Goal: Information Seeking & Learning: Learn about a topic

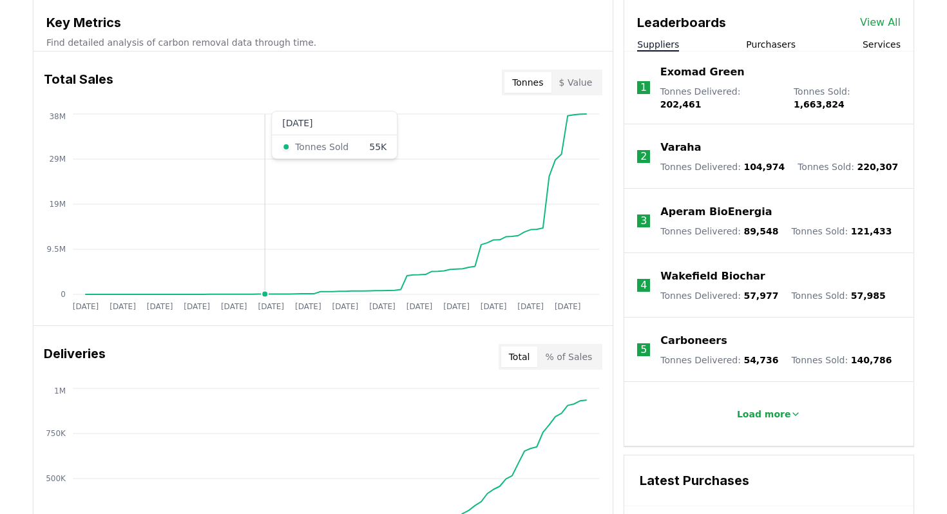
scroll to position [378, 0]
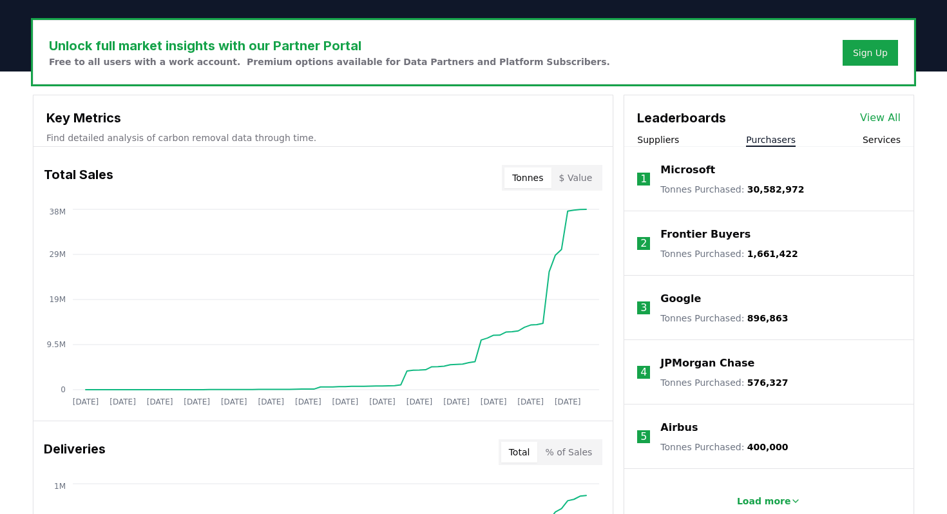
click at [777, 139] on button "Purchasers" at bounding box center [771, 139] width 50 height 13
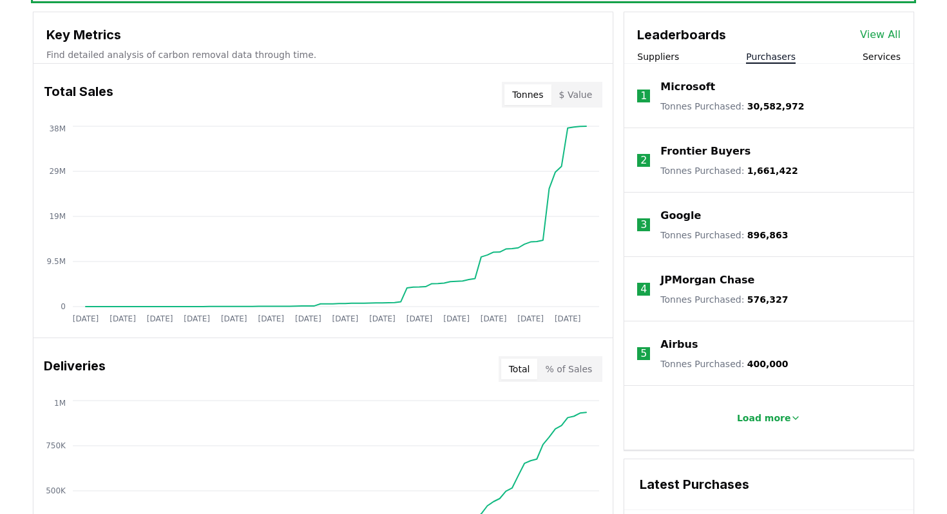
scroll to position [550, 0]
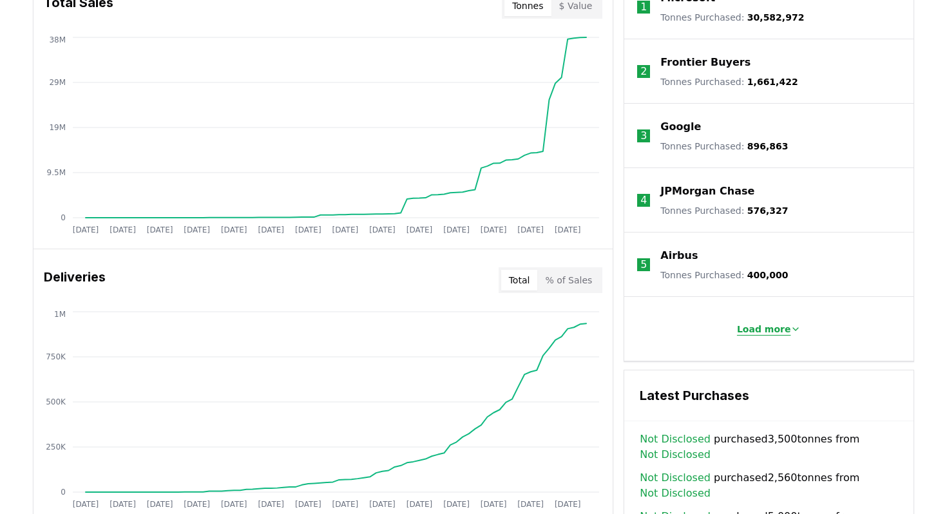
click at [764, 332] on p "Load more" at bounding box center [764, 329] width 54 height 13
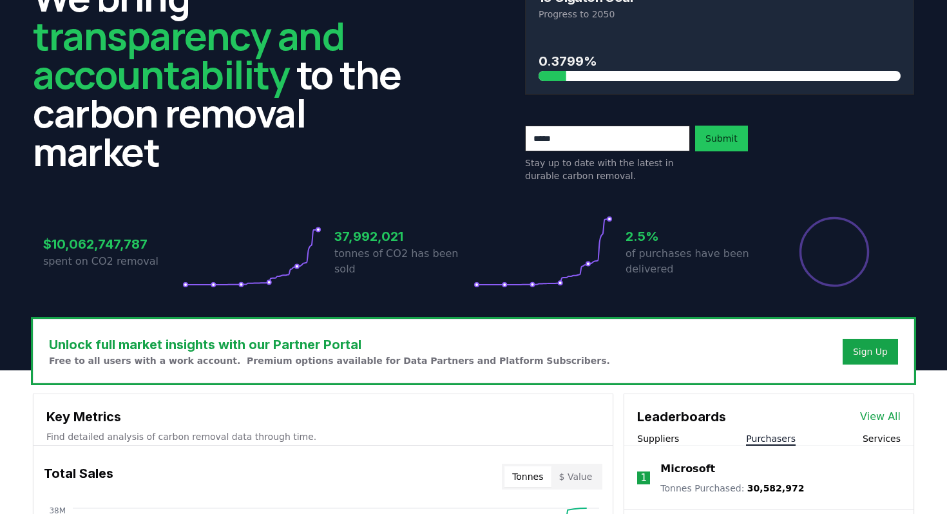
scroll to position [0, 0]
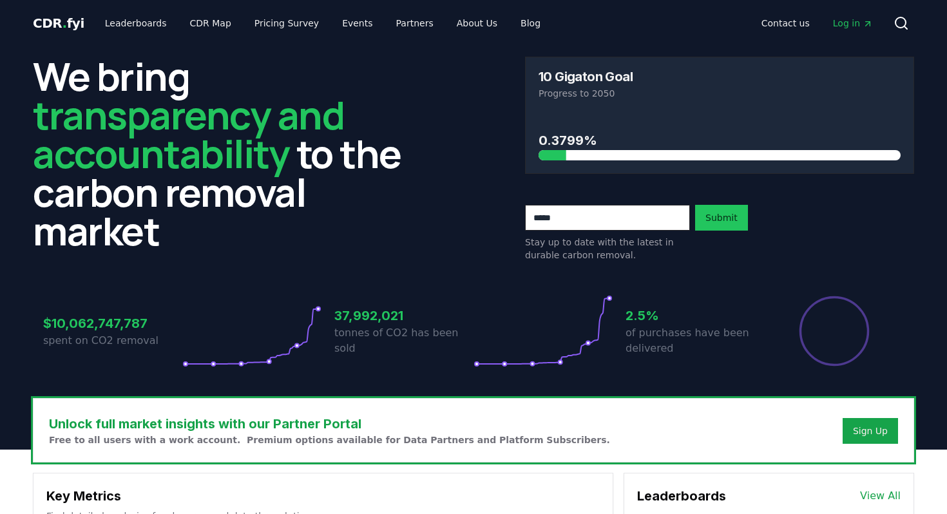
click at [327, 443] on p "Free to all users with a work account. Premium options available for Data Partn…" at bounding box center [329, 440] width 561 height 13
click at [200, 28] on link "CDR Map" at bounding box center [211, 23] width 62 height 23
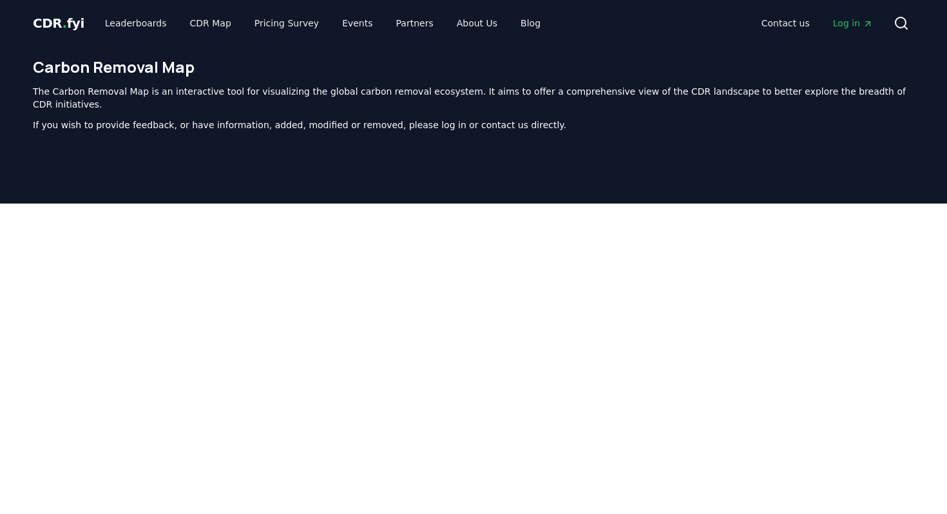
scroll to position [397, 0]
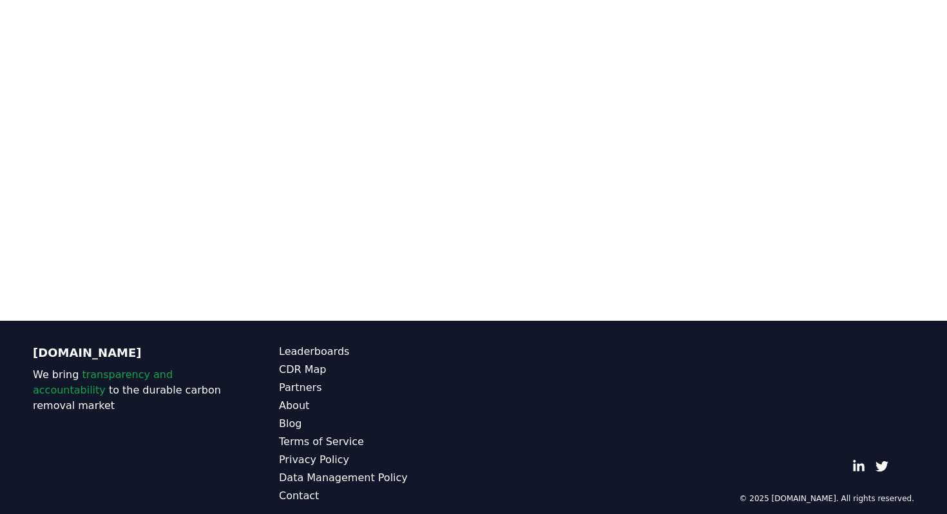
click at [224, 285] on div at bounding box center [473, 64] width 947 height 514
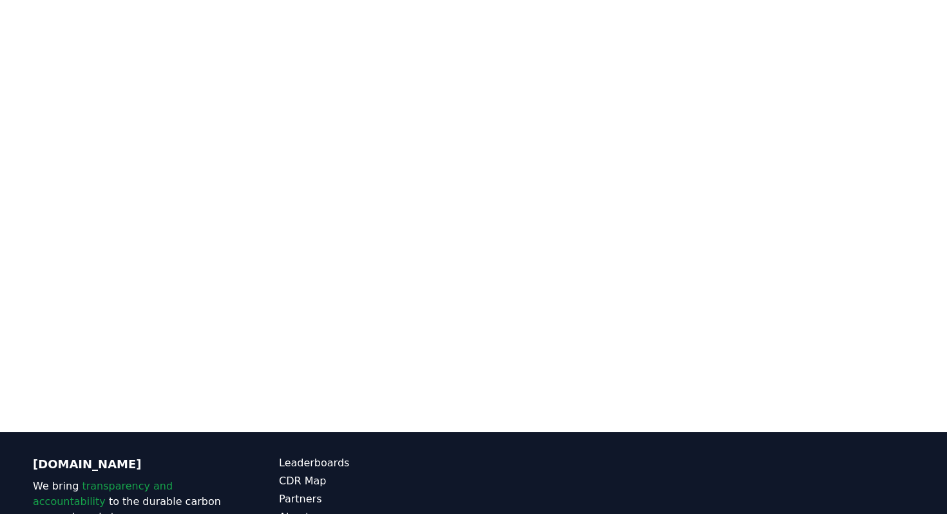
scroll to position [0, 0]
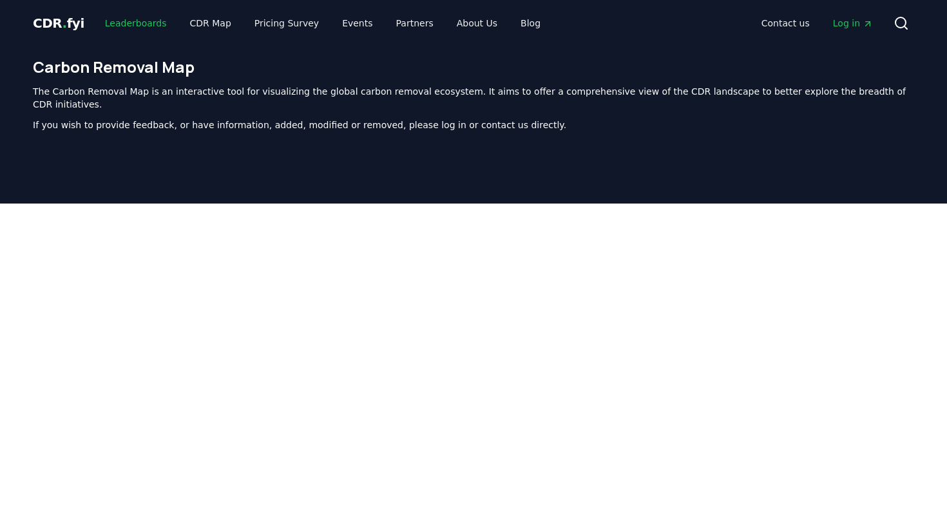
click at [128, 23] on link "Leaderboards" at bounding box center [136, 23] width 82 height 23
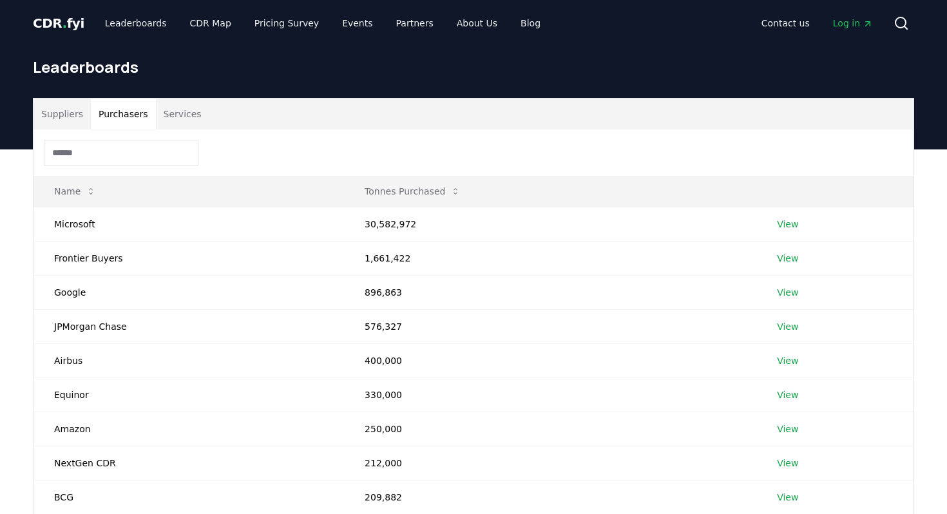
click at [110, 121] on button "Purchasers" at bounding box center [123, 114] width 65 height 31
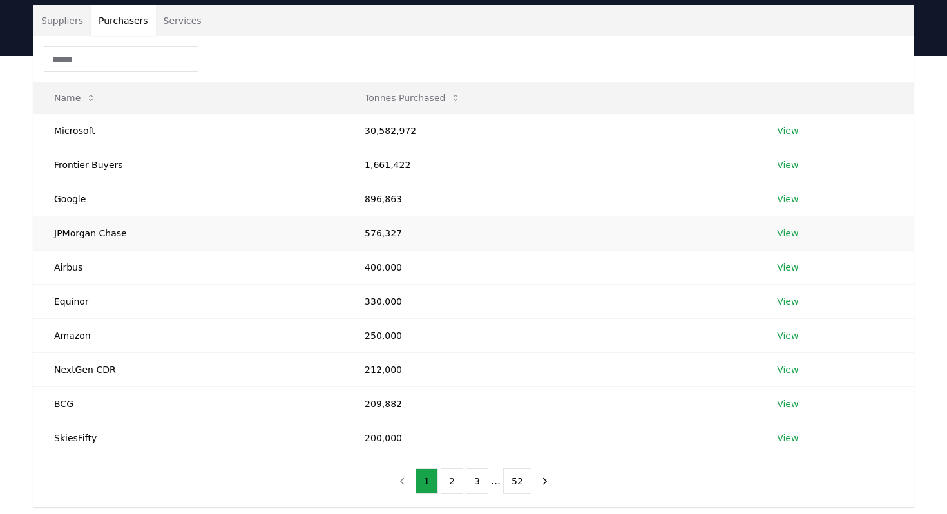
scroll to position [298, 0]
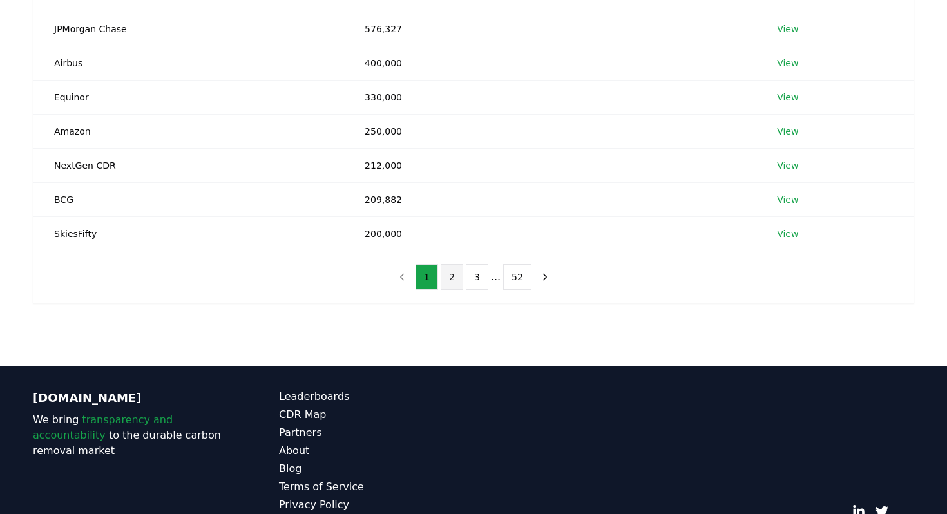
click at [448, 281] on button "2" at bounding box center [452, 277] width 23 height 26
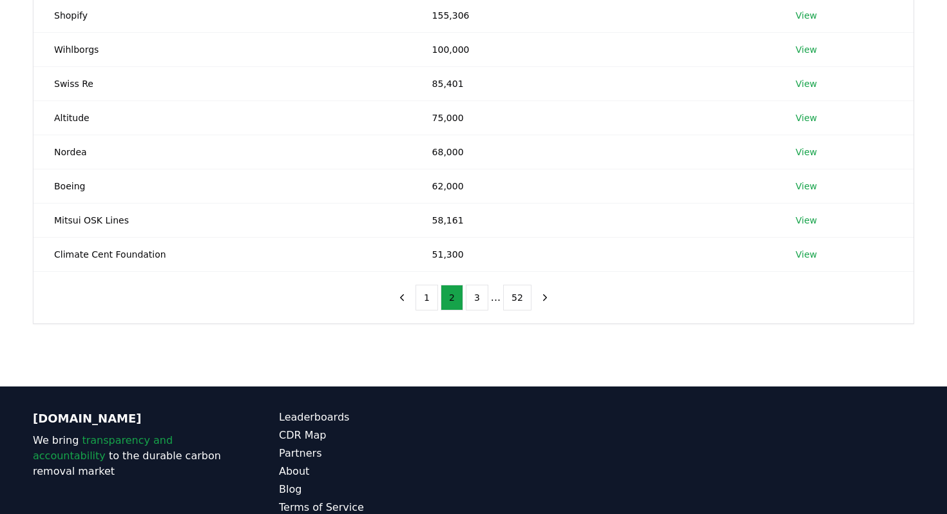
scroll to position [356, 0]
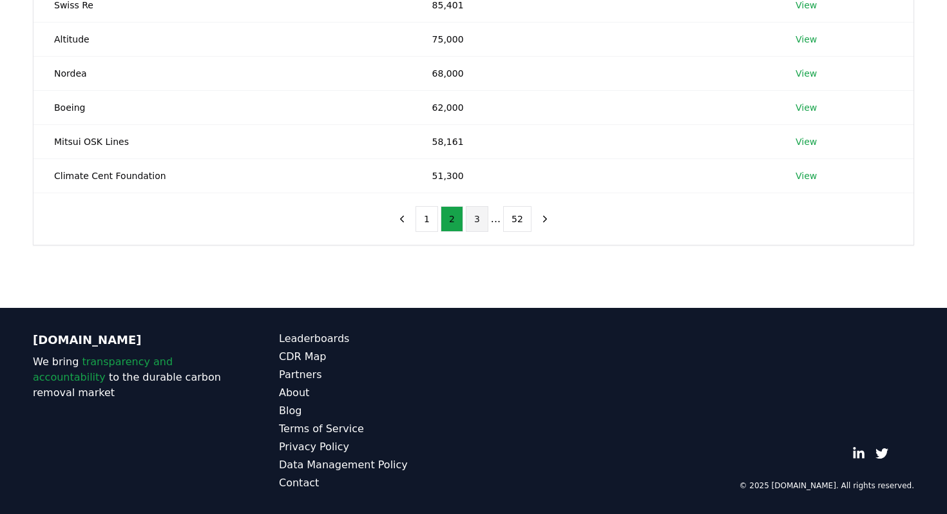
click at [479, 218] on button "3" at bounding box center [477, 219] width 23 height 26
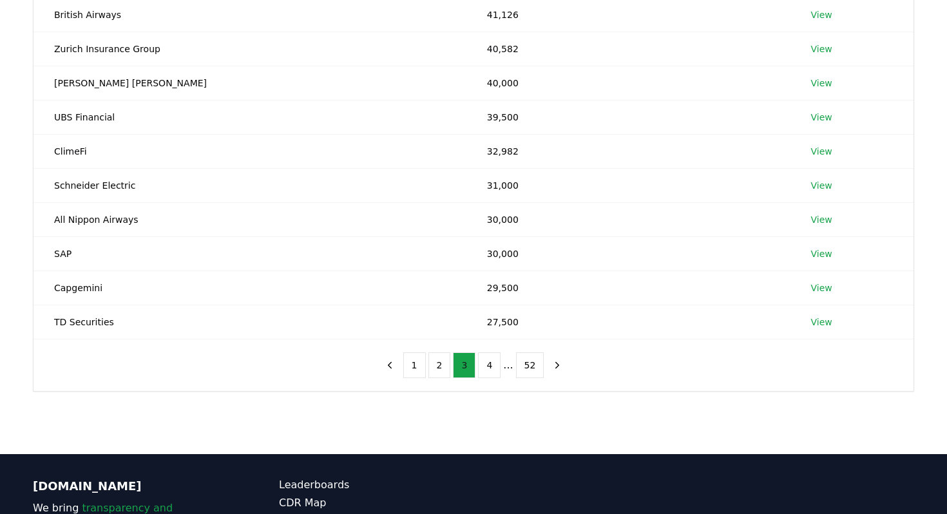
scroll to position [213, 0]
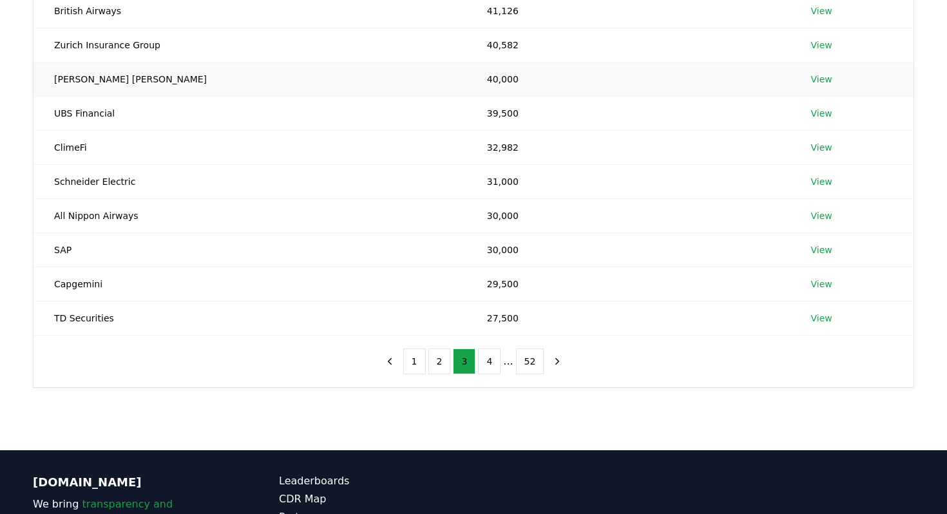
click at [811, 79] on link "View" at bounding box center [821, 79] width 21 height 13
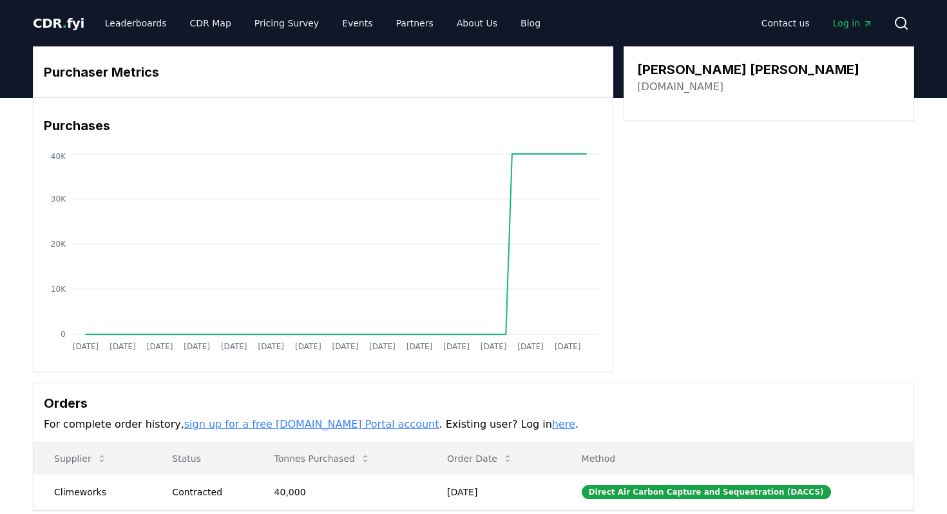
click at [552, 423] on link "here" at bounding box center [563, 424] width 23 height 12
